Goal: Complete application form

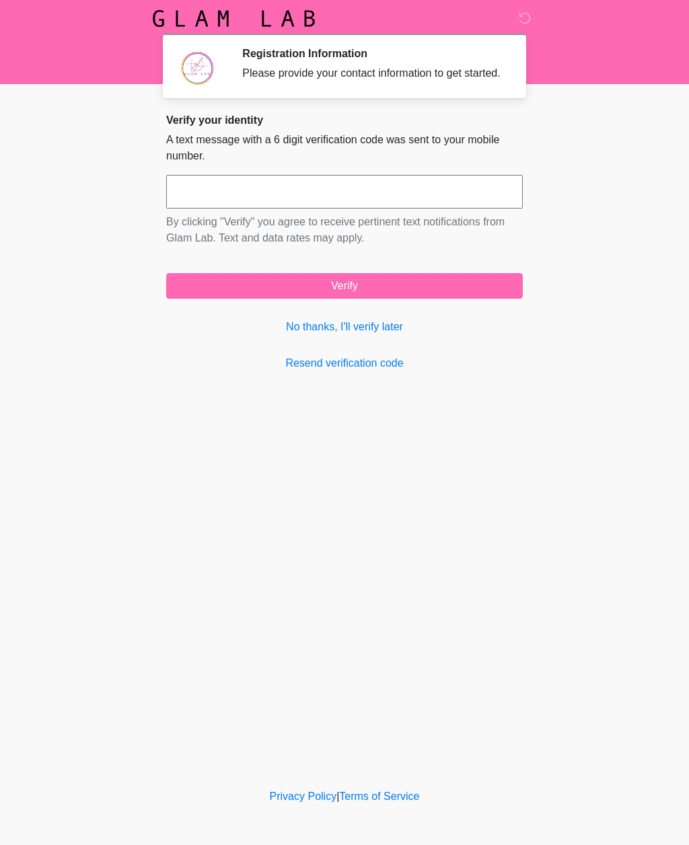
click at [262, 199] on input "text" at bounding box center [344, 192] width 357 height 34
type input "******"
click at [410, 297] on button "Verify" at bounding box center [344, 286] width 357 height 26
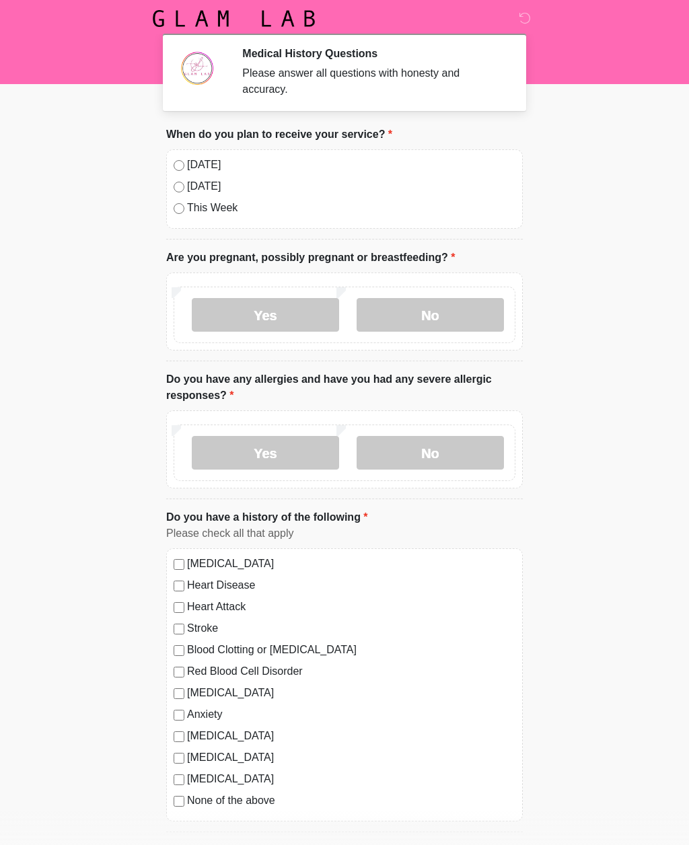
click at [184, 159] on div "[DATE]" at bounding box center [345, 165] width 342 height 16
click at [435, 318] on label "No" at bounding box center [430, 315] width 147 height 34
click at [445, 456] on label "No" at bounding box center [430, 453] width 147 height 34
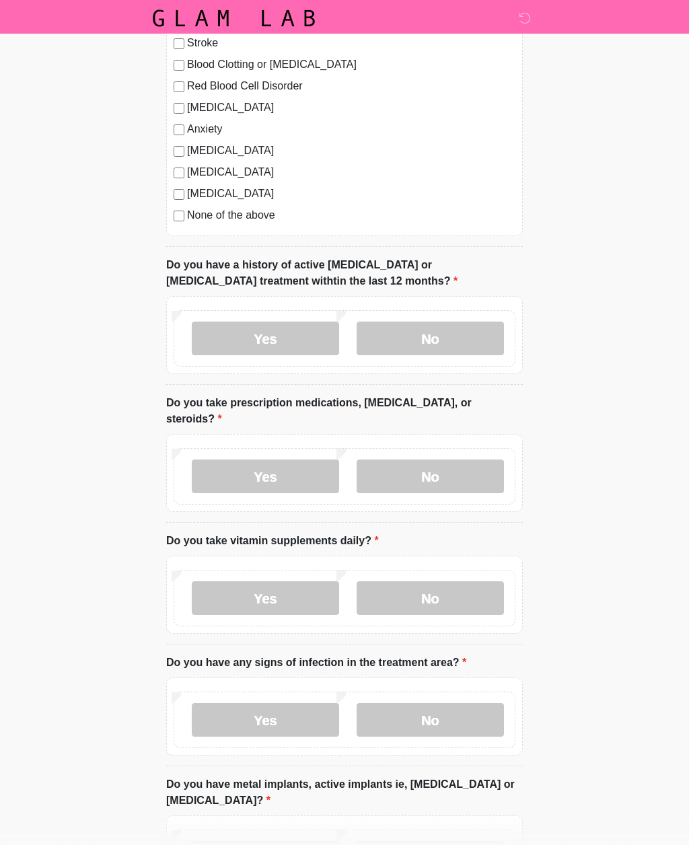
scroll to position [585, 0]
click at [448, 336] on label "No" at bounding box center [430, 339] width 147 height 34
click at [449, 471] on label "No" at bounding box center [430, 476] width 147 height 34
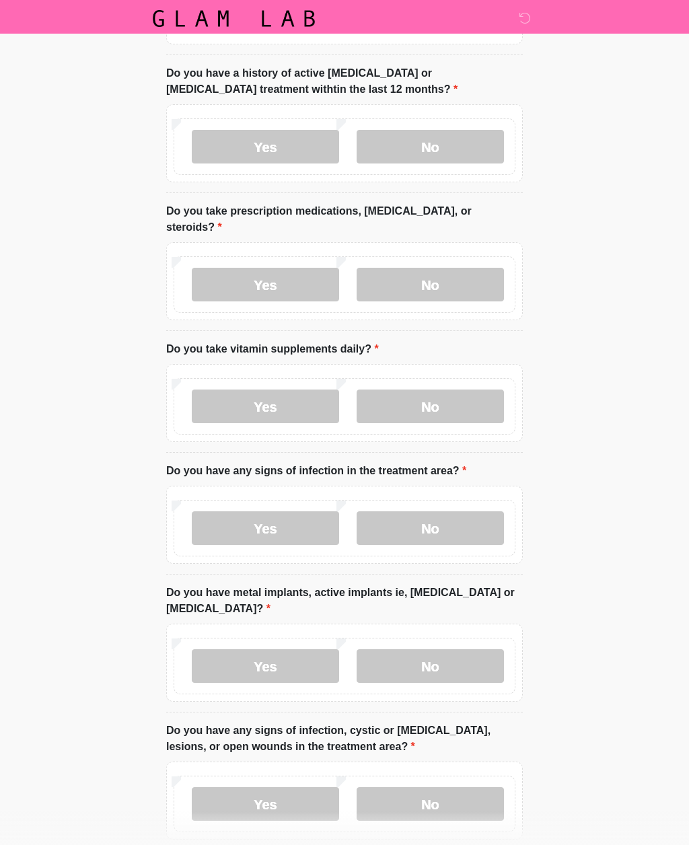
scroll to position [779, 0]
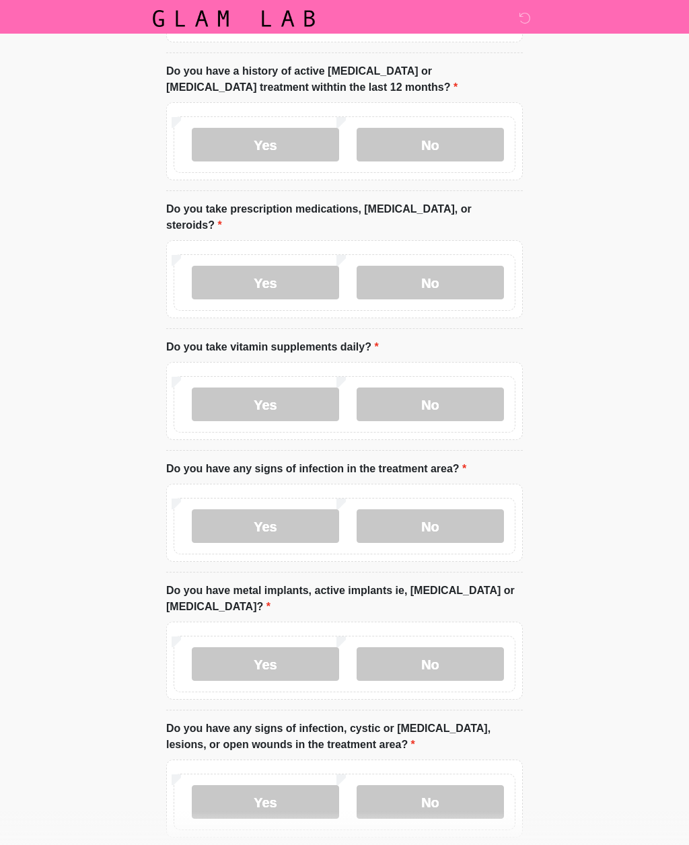
click at [285, 397] on label "Yes" at bounding box center [265, 405] width 147 height 34
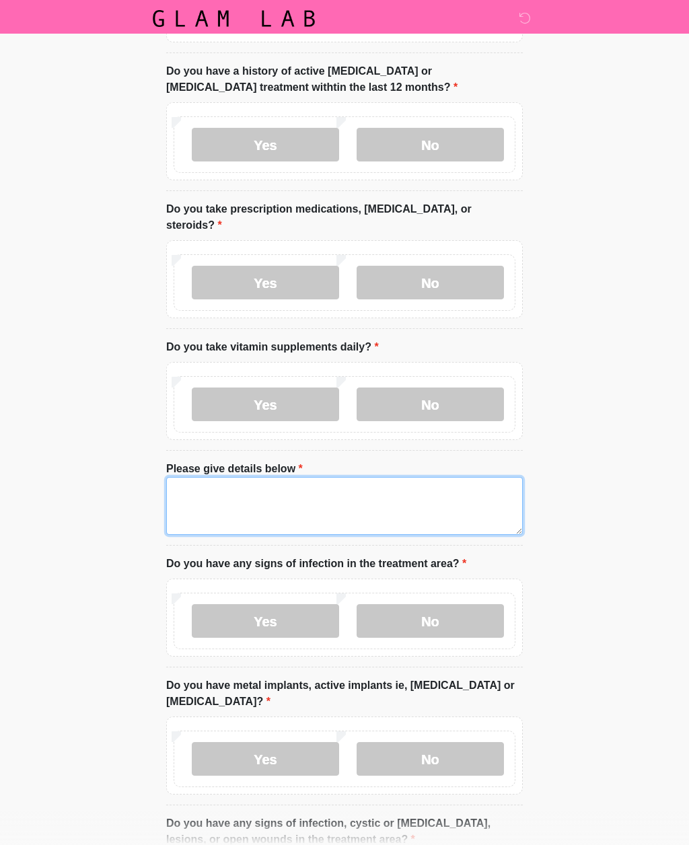
click at [227, 495] on textarea "Please give details below" at bounding box center [344, 506] width 357 height 58
click at [454, 392] on label "No" at bounding box center [430, 405] width 147 height 34
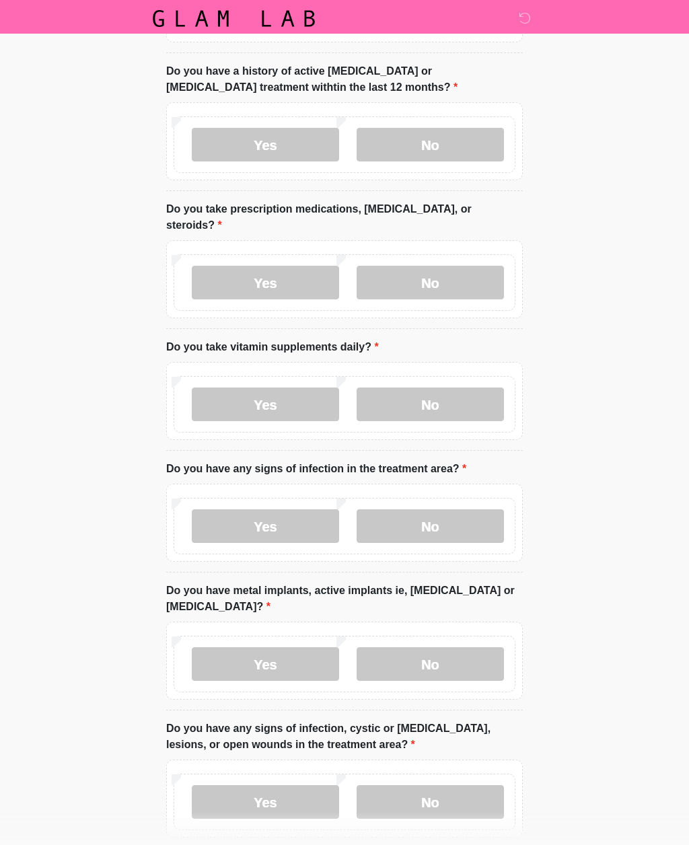
click at [448, 522] on label "No" at bounding box center [430, 526] width 147 height 34
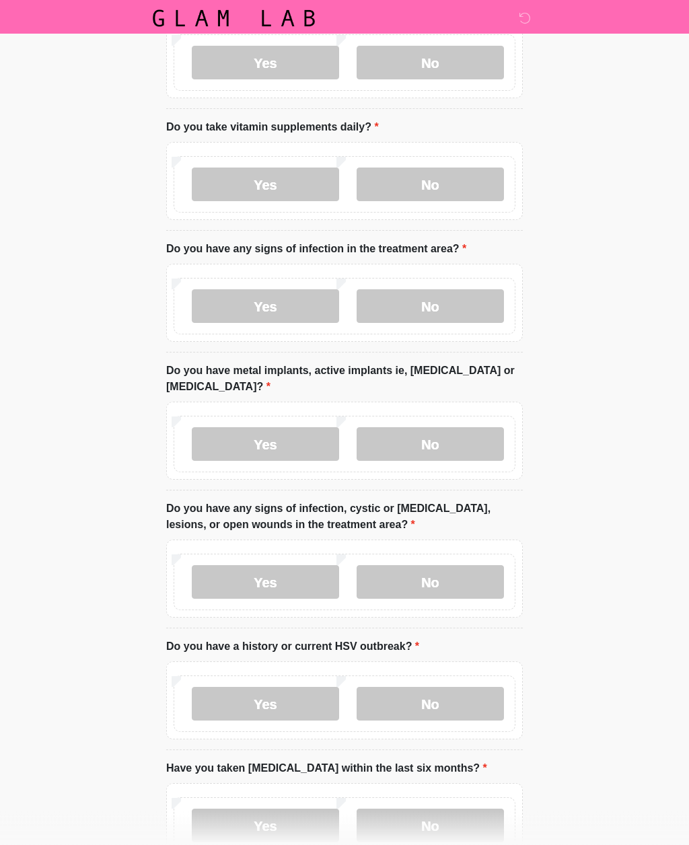
click at [452, 440] on label "No" at bounding box center [430, 445] width 147 height 34
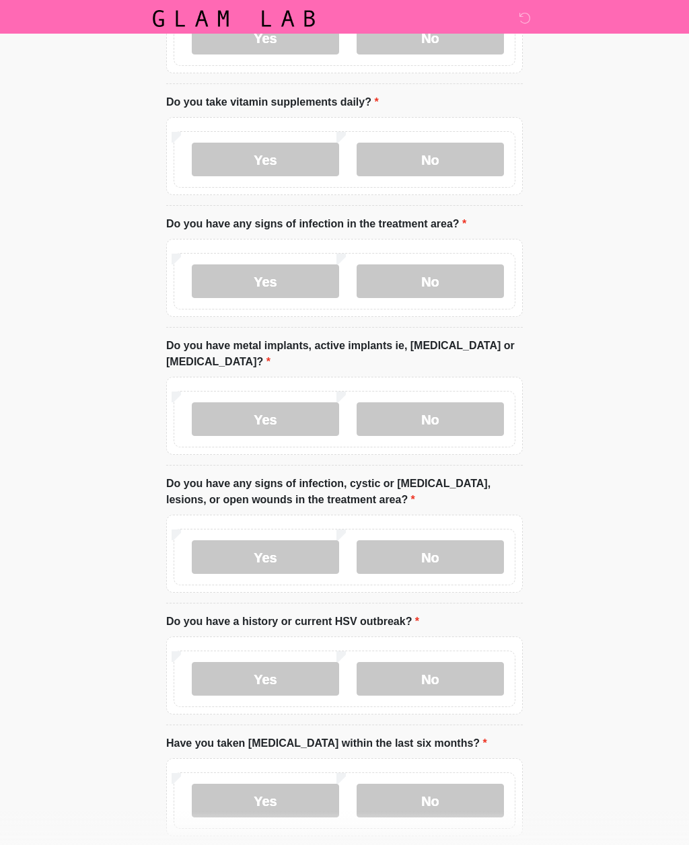
scroll to position [1087, 0]
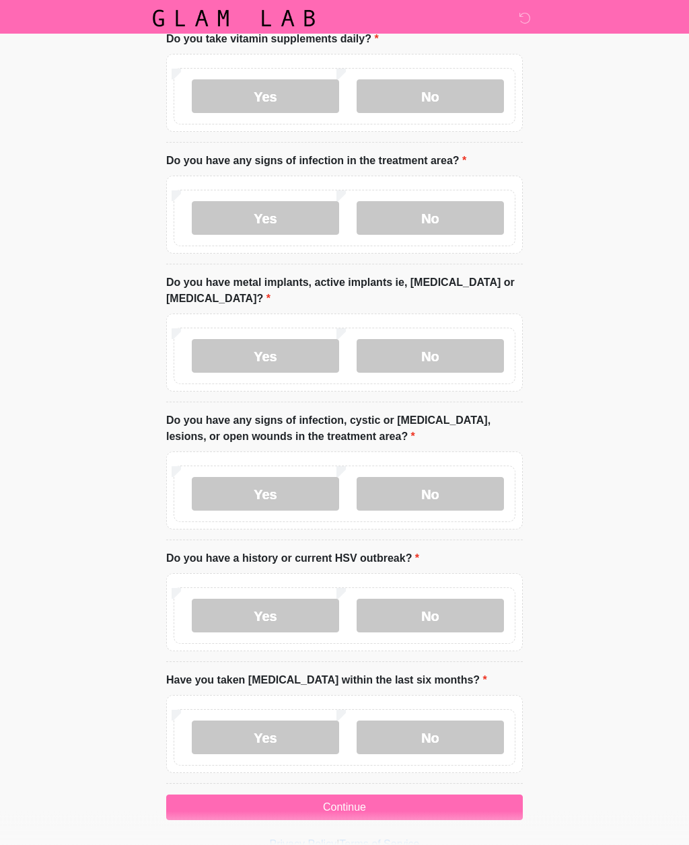
click at [437, 491] on label "No" at bounding box center [430, 495] width 147 height 34
click at [447, 612] on label "No" at bounding box center [430, 617] width 147 height 34
click at [450, 733] on label "No" at bounding box center [430, 738] width 147 height 34
click at [389, 804] on button "Continue" at bounding box center [344, 808] width 357 height 26
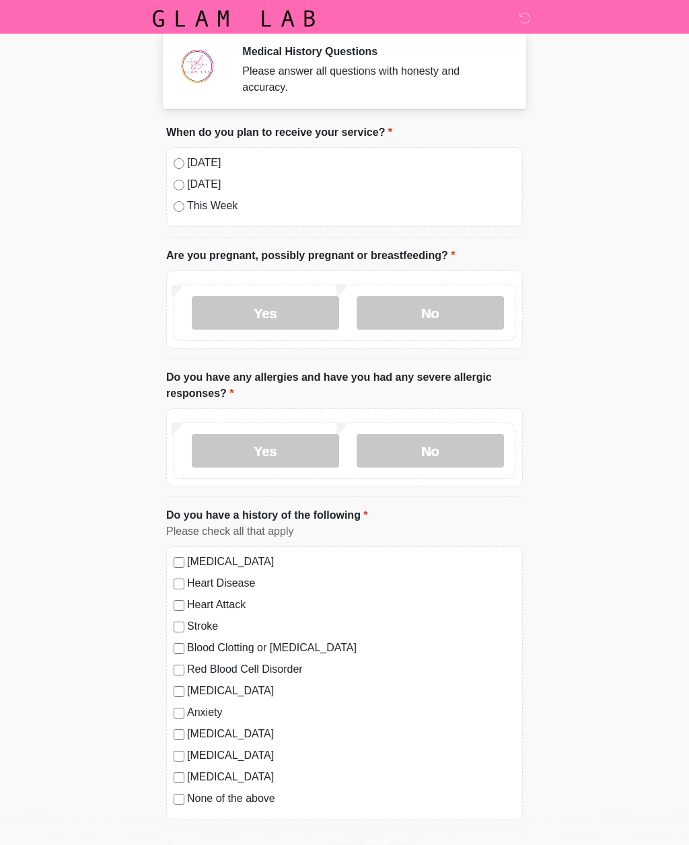
scroll to position [0, 0]
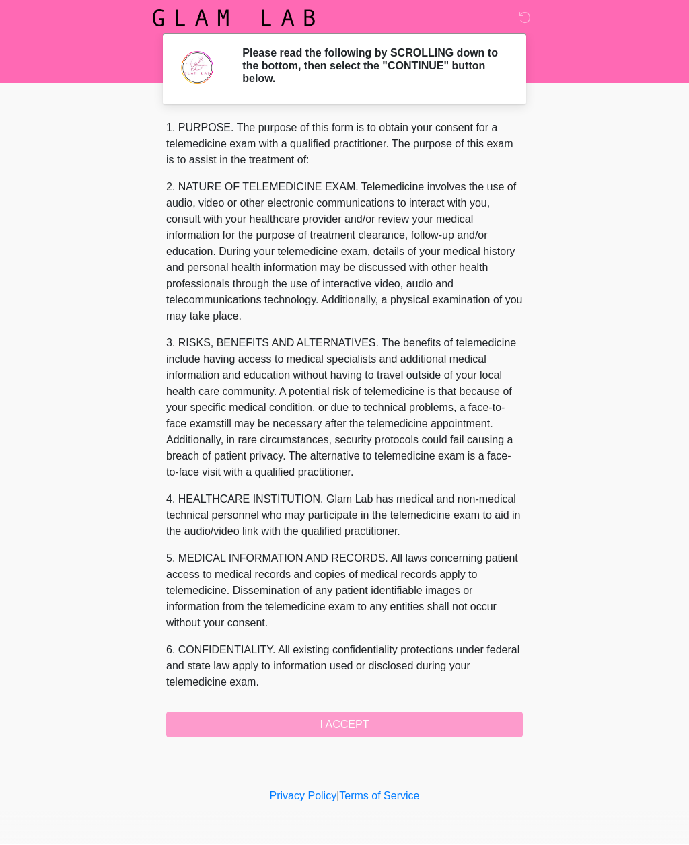
click at [349, 718] on div "1. PURPOSE. The purpose of this form is to obtain your consent for a telemedici…" at bounding box center [344, 429] width 357 height 618
click at [353, 723] on div "1. PURPOSE. The purpose of this form is to obtain your consent for a telemedici…" at bounding box center [344, 429] width 357 height 618
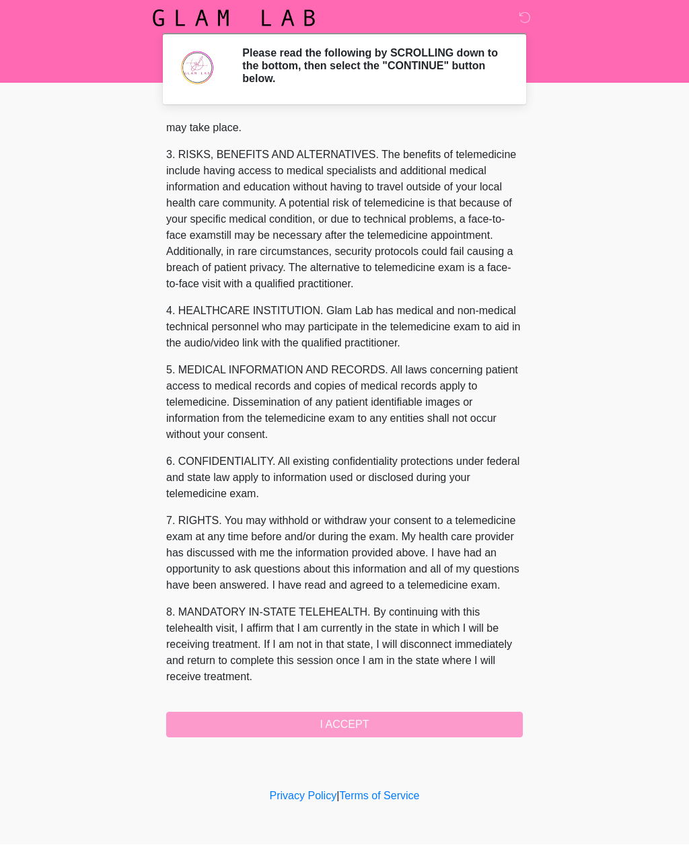
scroll to position [221, 0]
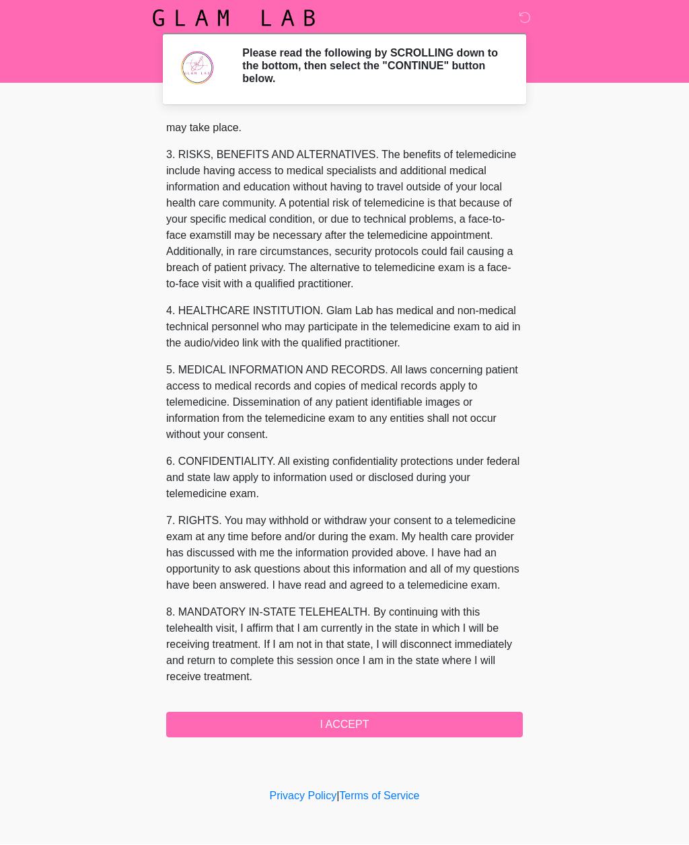
click at [360, 721] on button "I ACCEPT" at bounding box center [344, 726] width 357 height 26
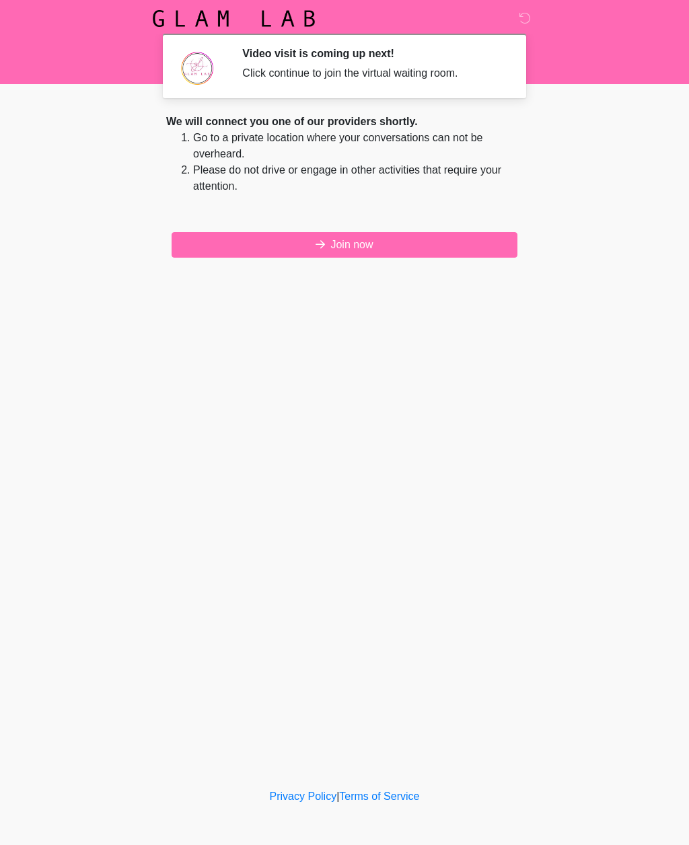
click at [357, 239] on button "Join now" at bounding box center [345, 245] width 346 height 26
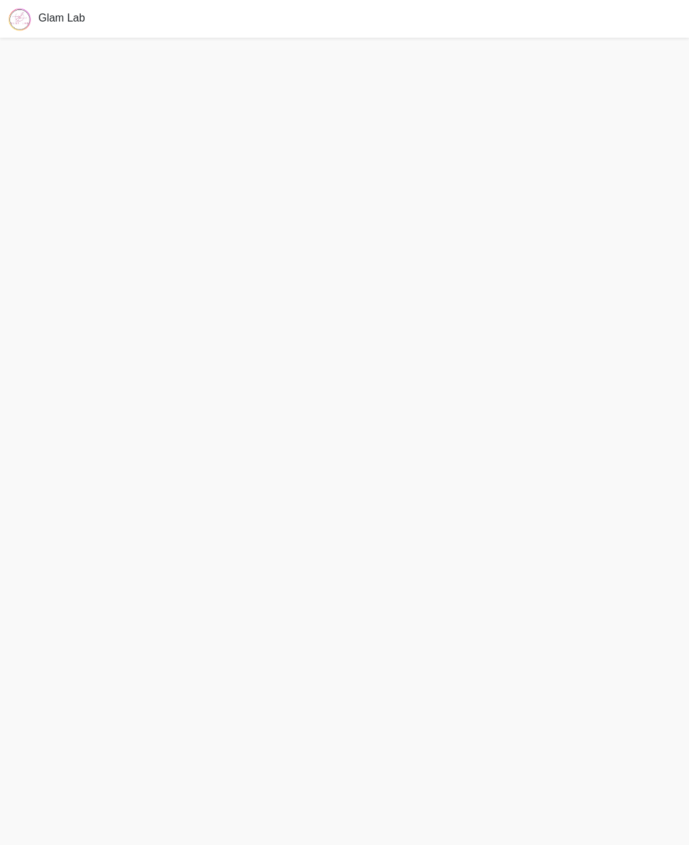
scroll to position [45, 0]
